Goal: Information Seeking & Learning: Learn about a topic

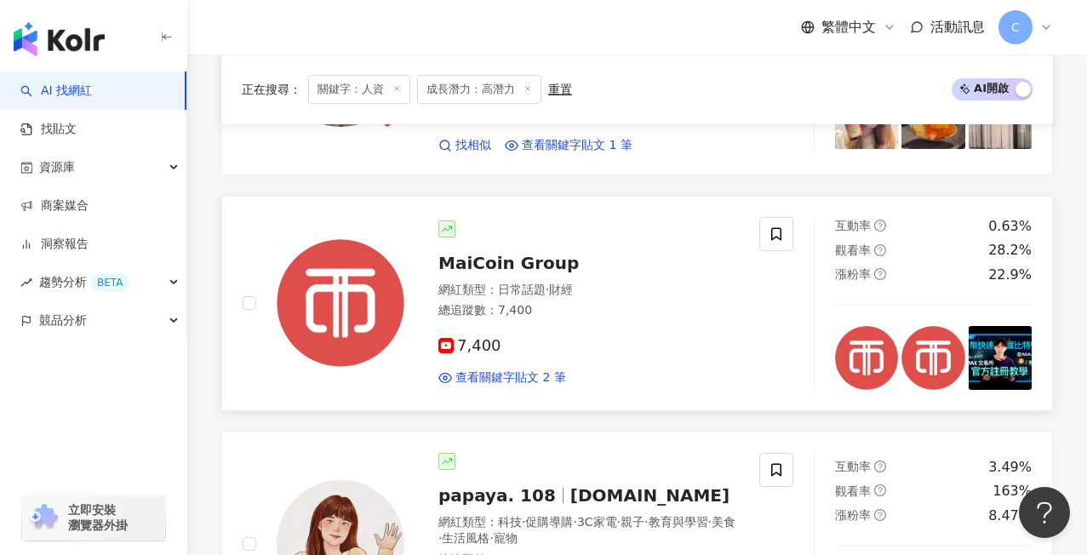
scroll to position [3053, 0]
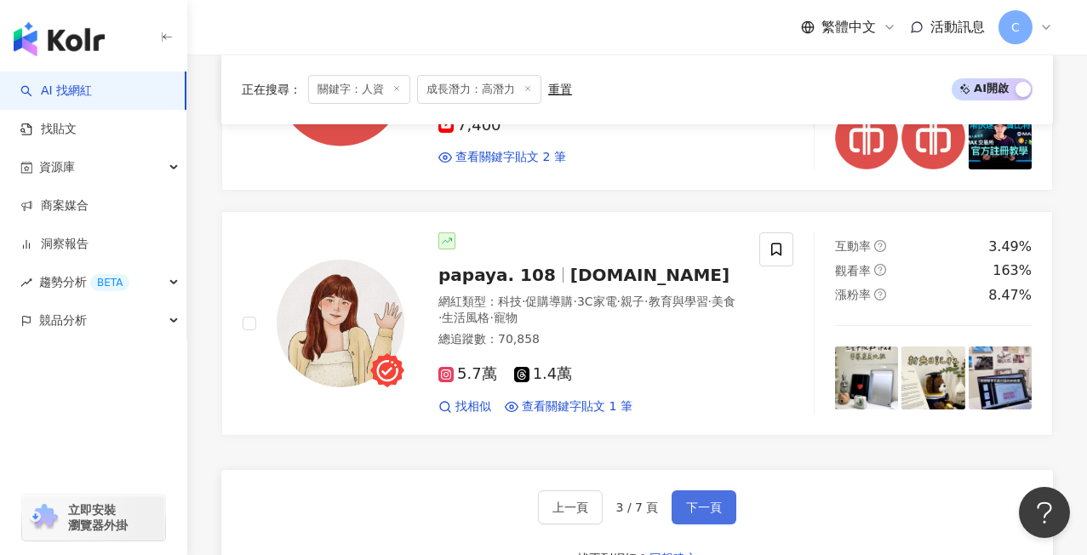
click at [703, 500] on span "下一頁" at bounding box center [704, 507] width 36 height 14
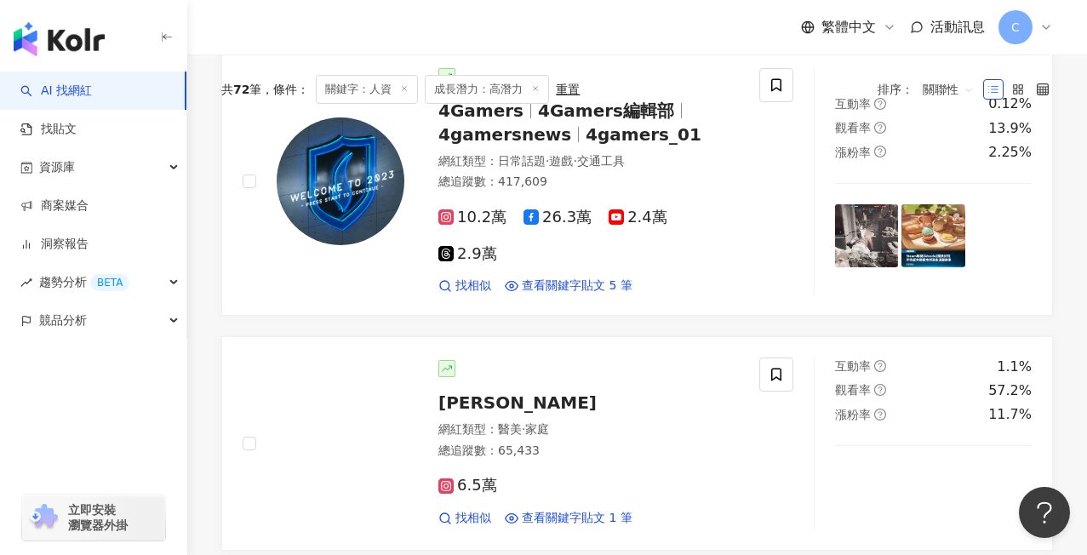
scroll to position [0, 0]
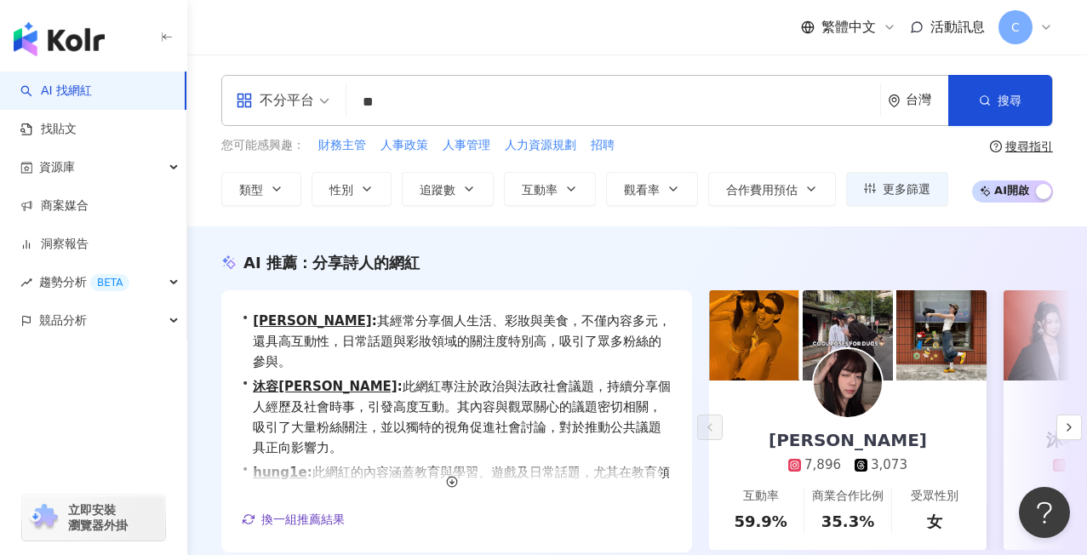
click at [430, 105] on input "**" at bounding box center [613, 102] width 520 height 32
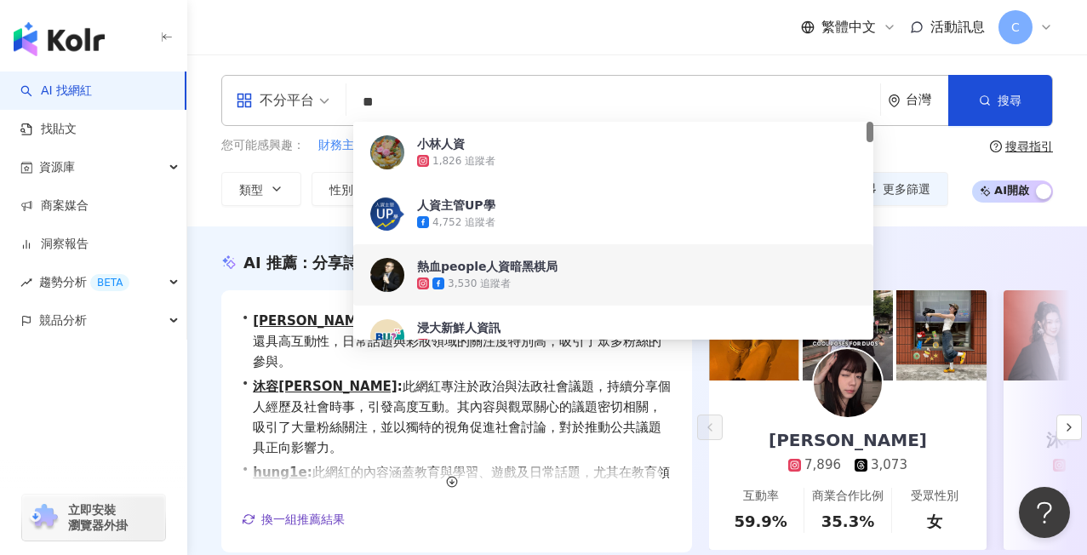
type input "*"
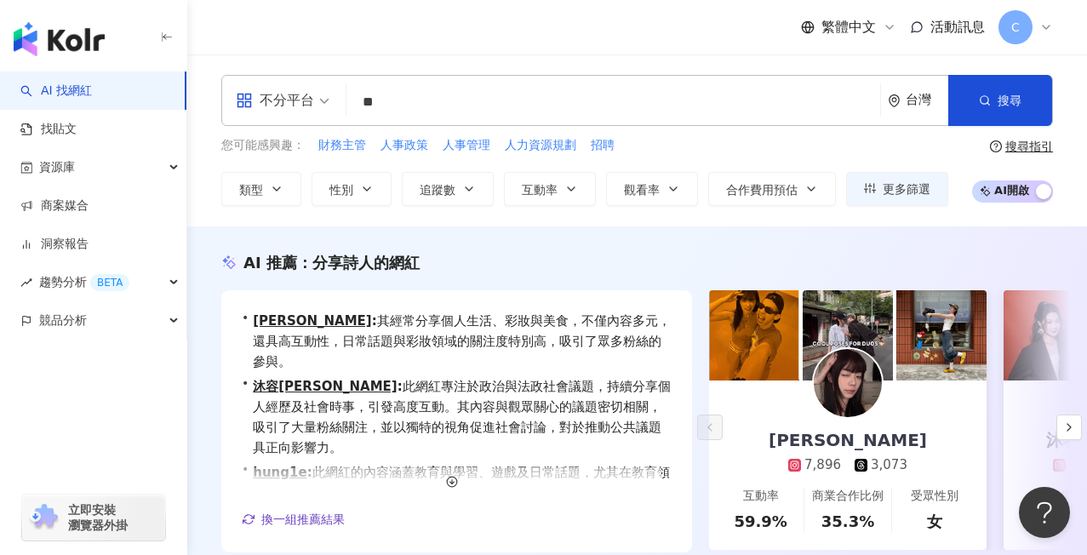
type input "**"
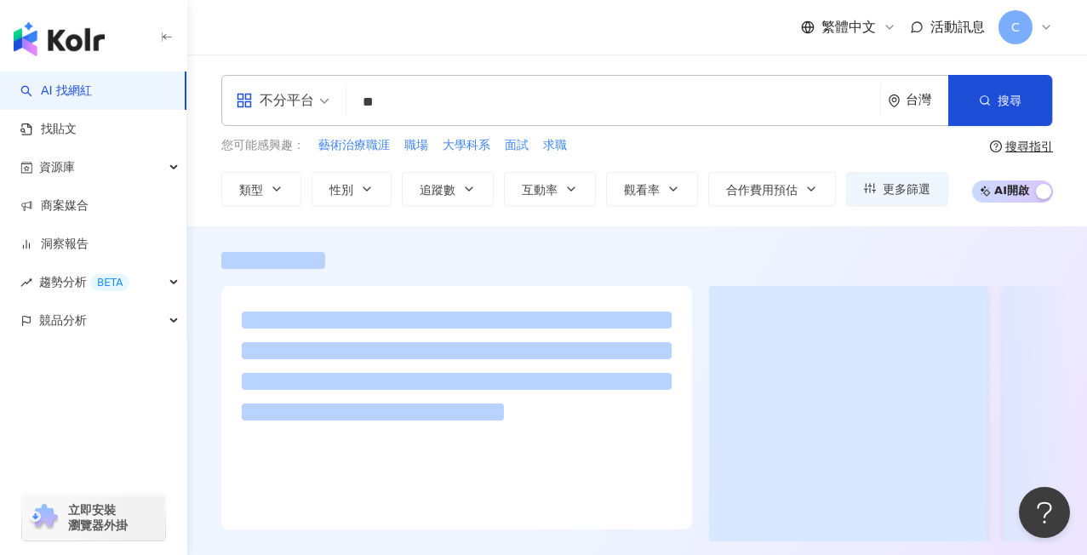
click at [304, 232] on div at bounding box center [637, 393] width 900 height 334
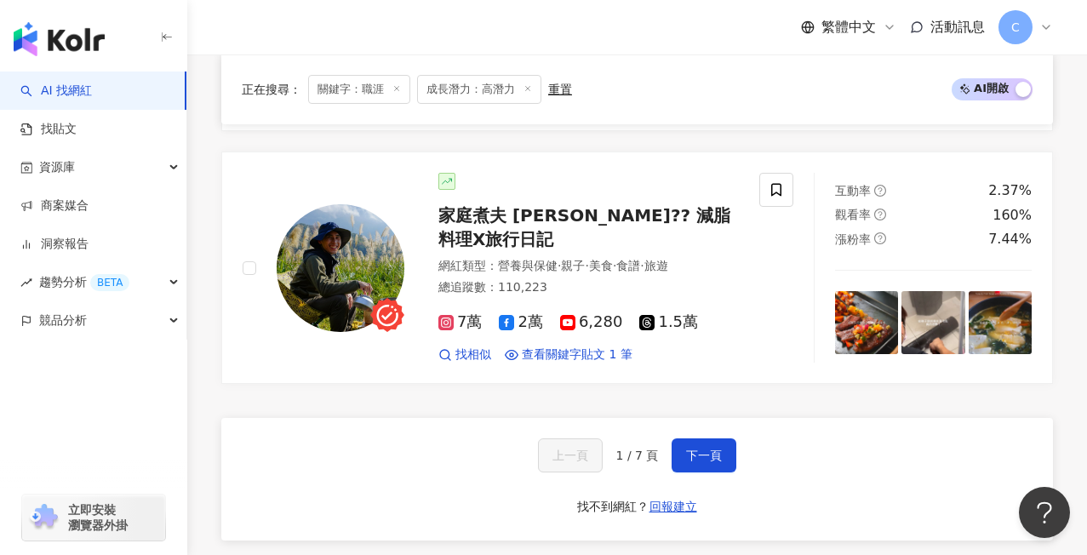
scroll to position [3407, 0]
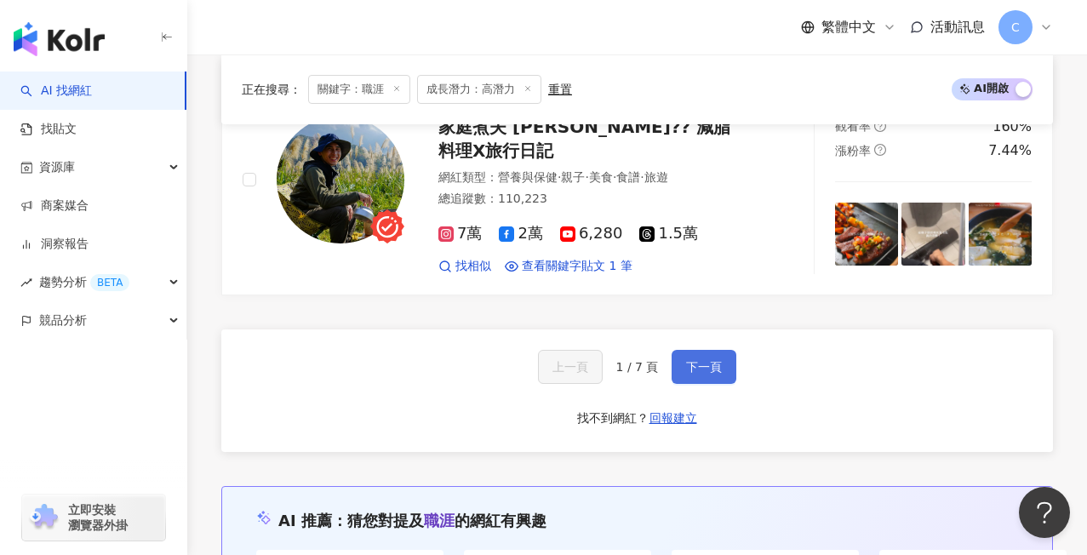
click at [696, 384] on button "下一頁" at bounding box center [703, 367] width 65 height 34
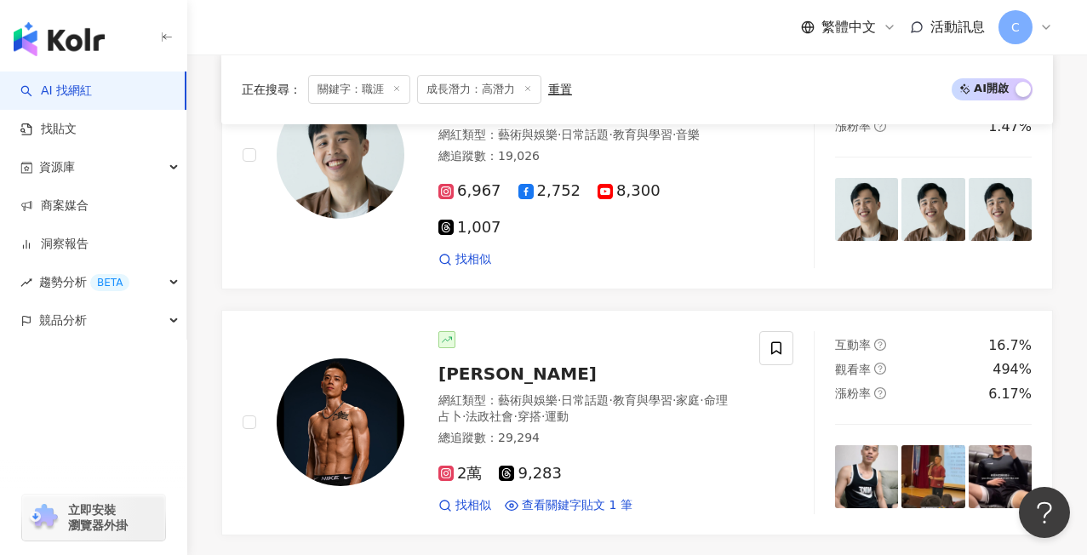
scroll to position [3515, 0]
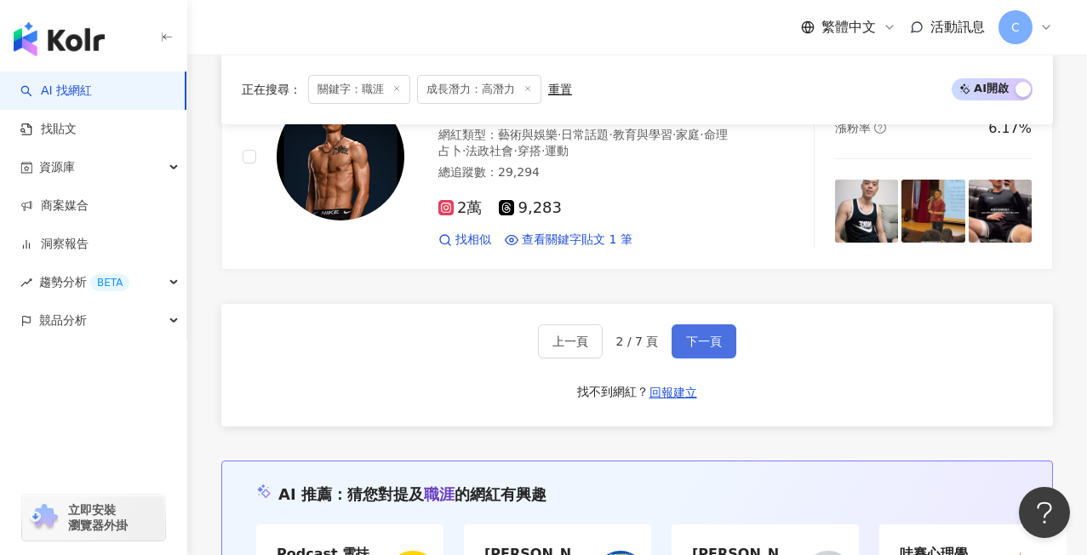
click at [695, 334] on span "下一頁" at bounding box center [704, 341] width 36 height 14
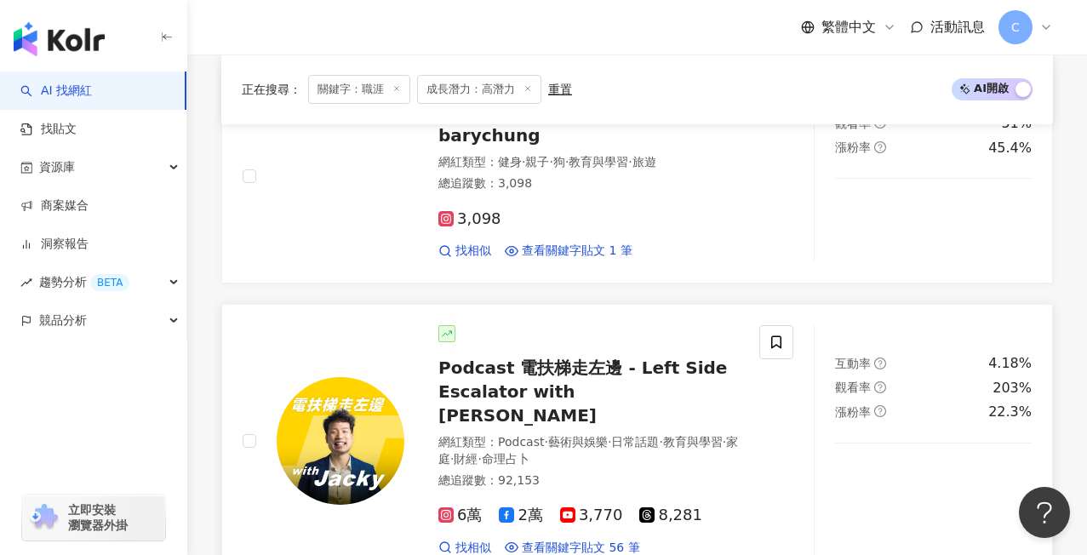
scroll to position [2645, 0]
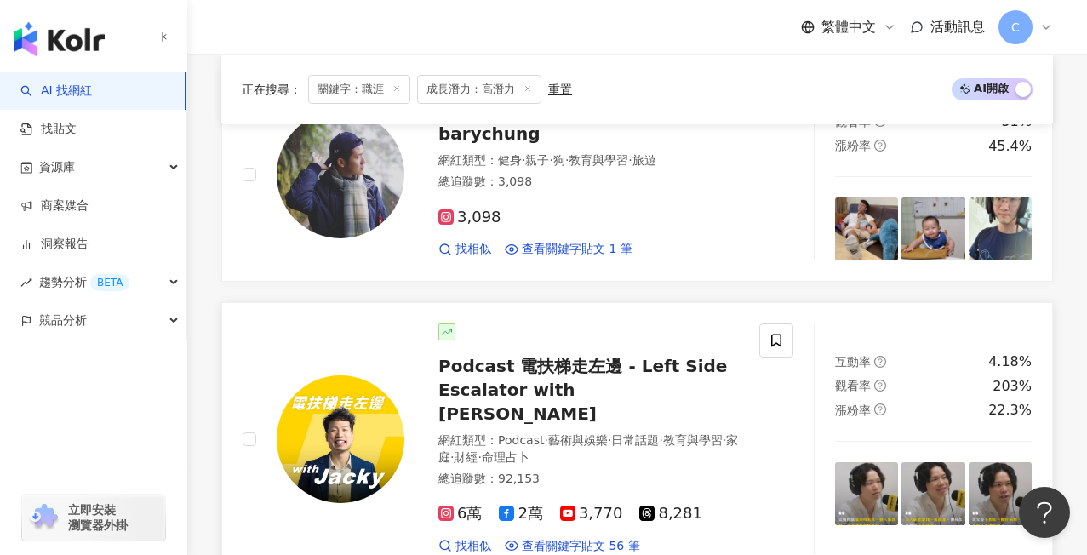
click at [465, 505] on span "6萬" at bounding box center [459, 514] width 43 height 18
